Goal: Transaction & Acquisition: Obtain resource

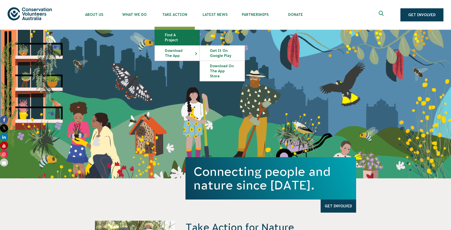
click at [180, 35] on link "Find a project" at bounding box center [177, 37] width 45 height 15
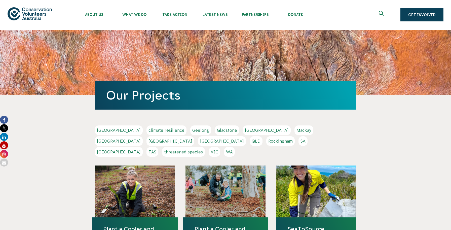
click at [235, 147] on link "WA" at bounding box center [229, 152] width 11 height 10
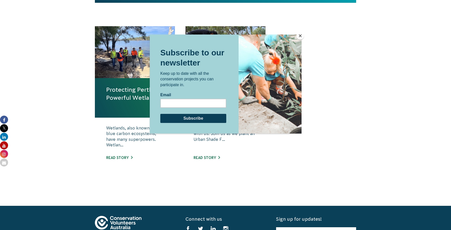
click at [302, 33] on button "Close" at bounding box center [300, 36] width 8 height 8
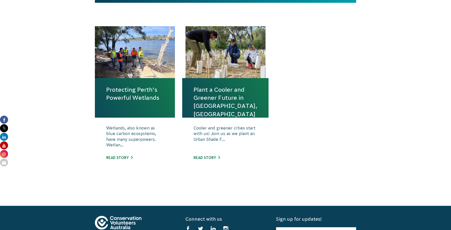
click at [317, 109] on div "Protecting Perth’s Powerful Wetlands Wetlands, also known as blue carbon ecosys…" at bounding box center [226, 105] width 272 height 159
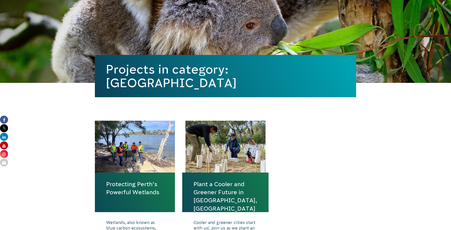
scroll to position [72, 0]
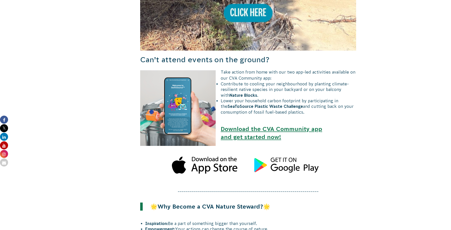
scroll to position [330, 0]
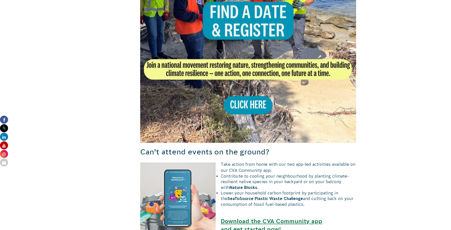
click at [260, 105] on img at bounding box center [248, 35] width 216 height 216
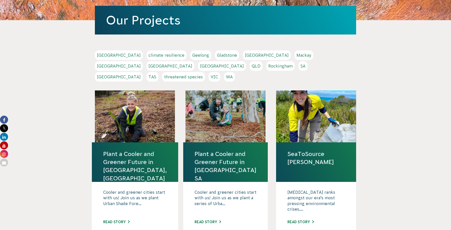
scroll to position [78, 0]
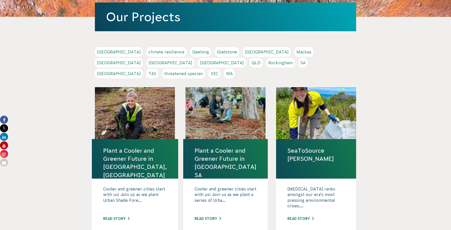
click at [299, 65] on link "SA" at bounding box center [303, 63] width 9 height 10
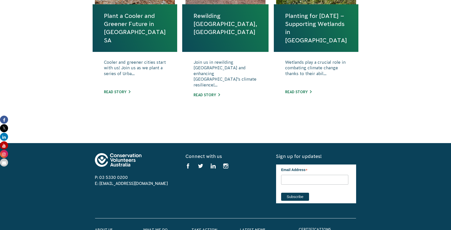
scroll to position [163, 0]
